Goal: Task Accomplishment & Management: Manage account settings

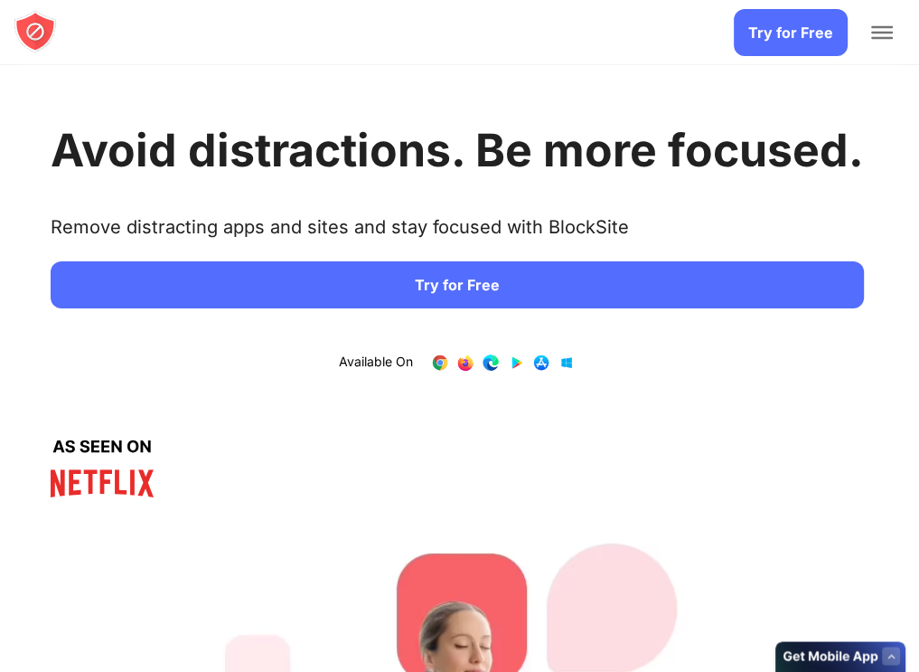
click at [0, 0] on link "Login" at bounding box center [0, 0] width 0 height 0
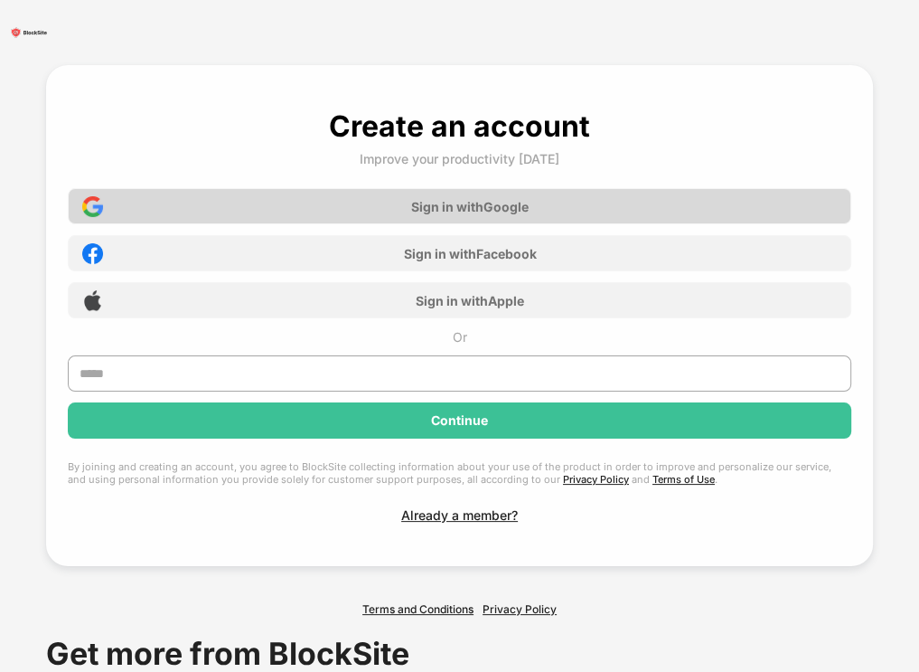
click at [721, 193] on div "Sign in with Google" at bounding box center [460, 206] width 784 height 36
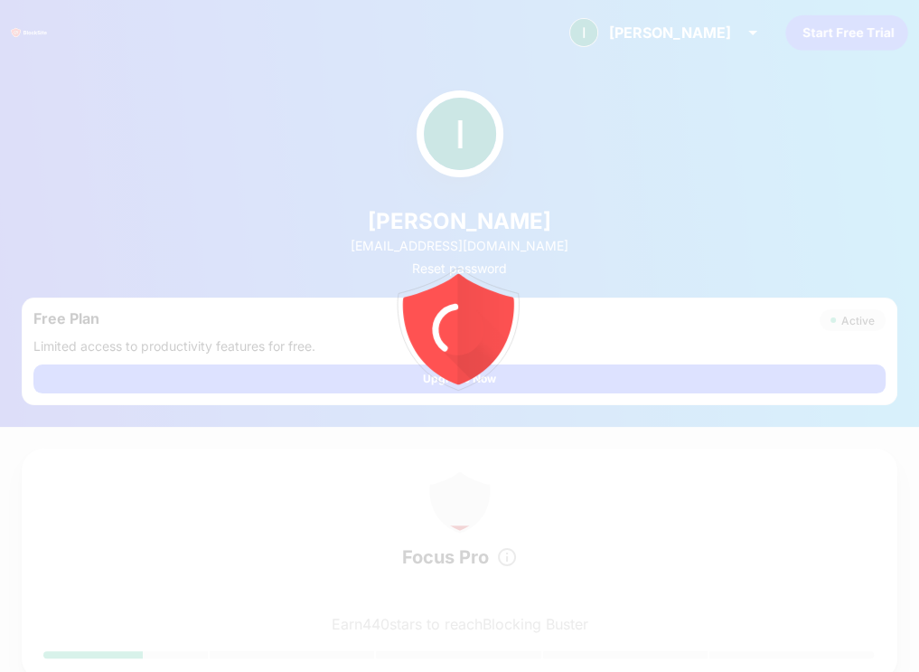
click at [109, 30] on div at bounding box center [459, 336] width 919 height 672
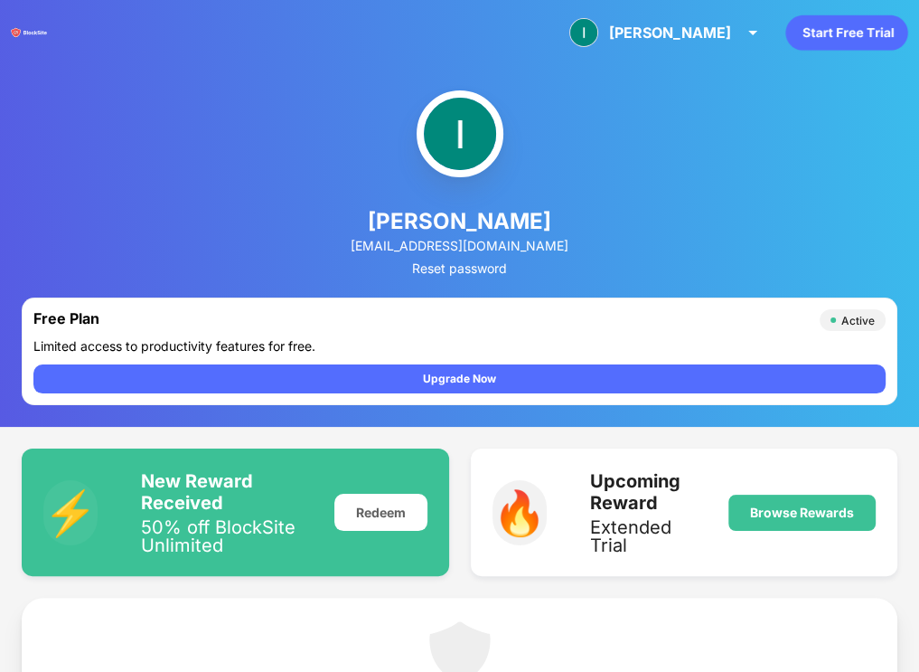
click at [47, 30] on img at bounding box center [29, 32] width 36 height 36
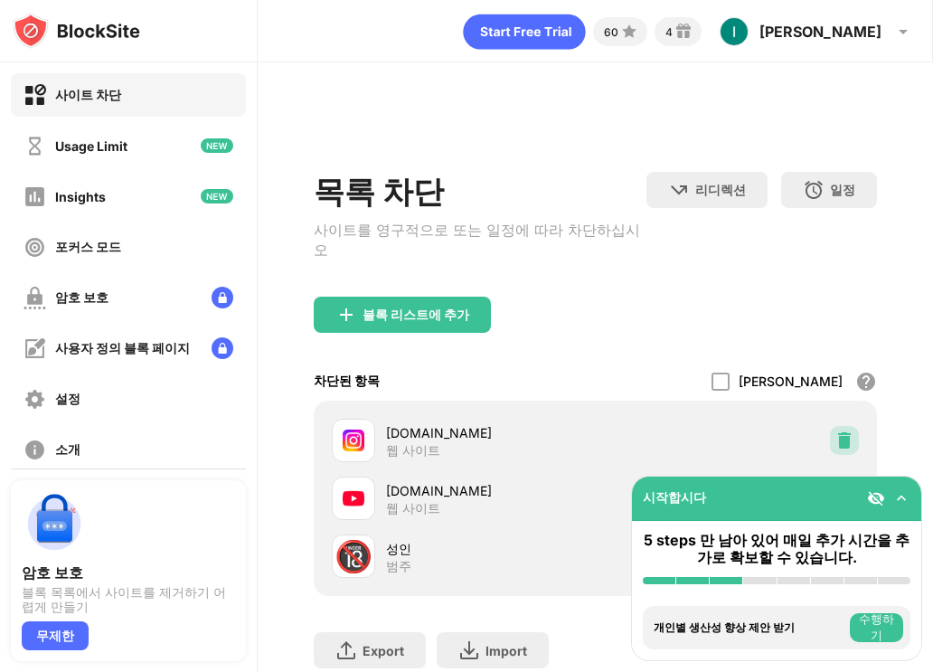
click at [835, 431] on img at bounding box center [844, 440] width 18 height 18
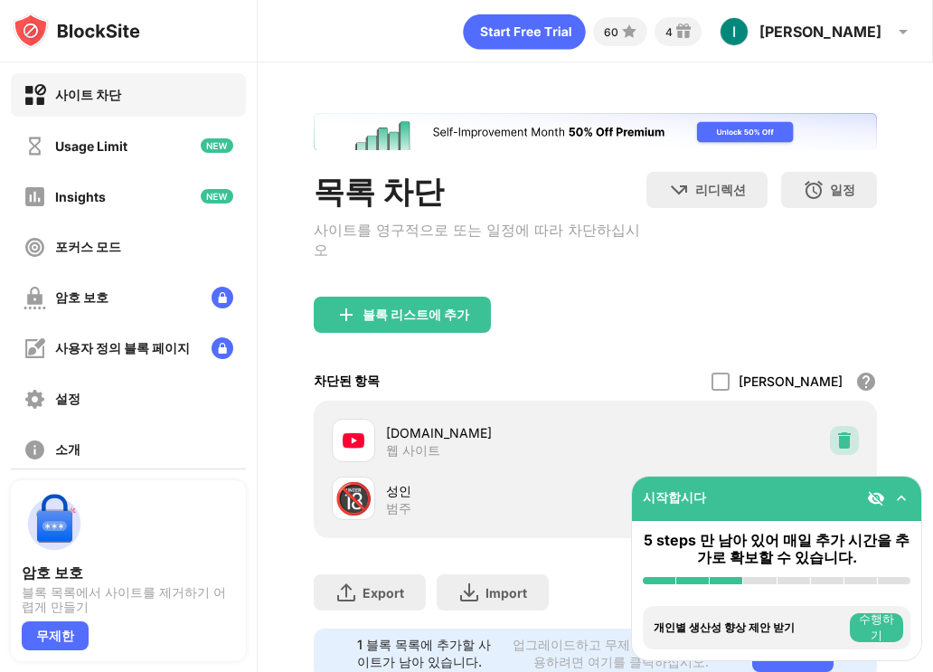
click at [842, 428] on div at bounding box center [844, 440] width 29 height 29
